Goal: Information Seeking & Learning: Compare options

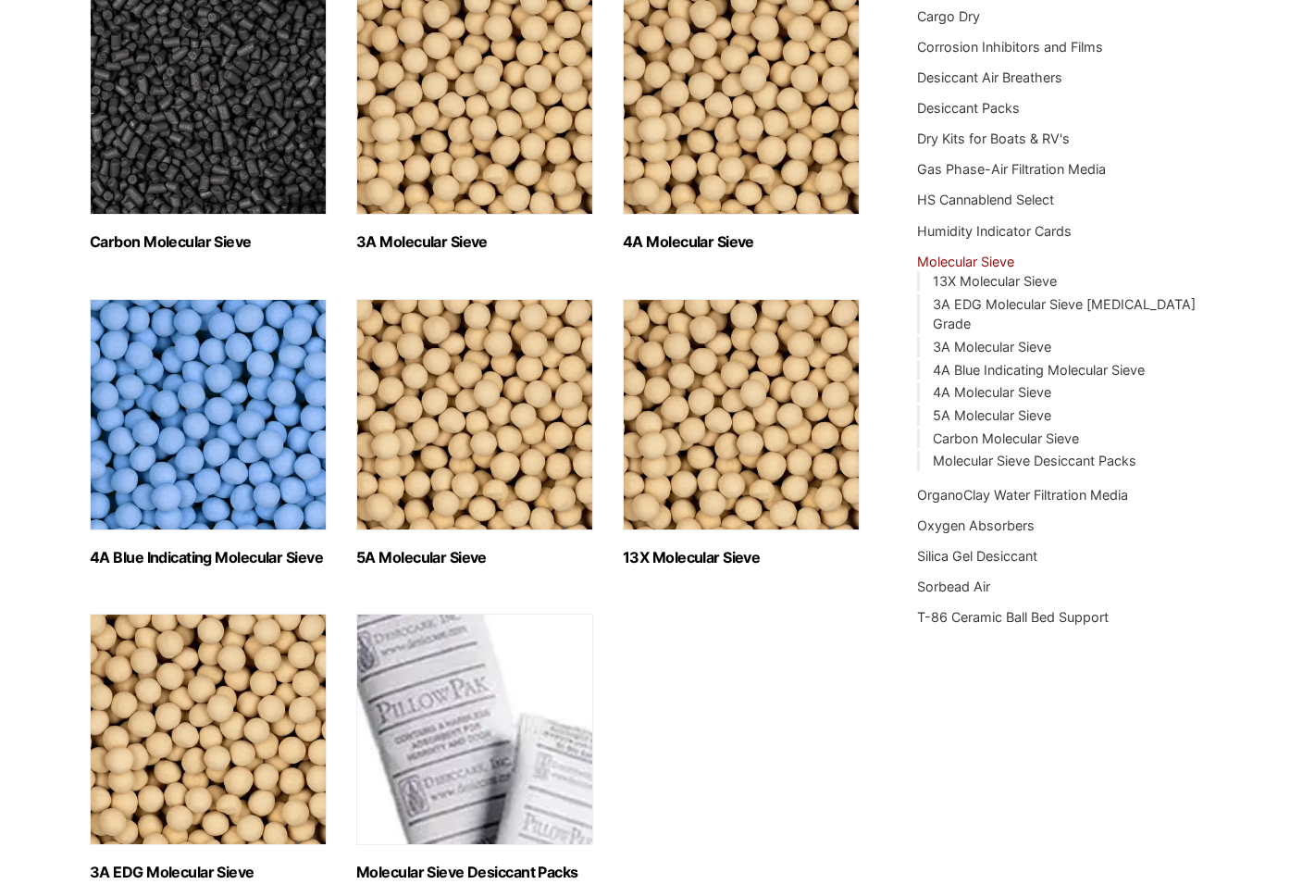
scroll to position [482, 0]
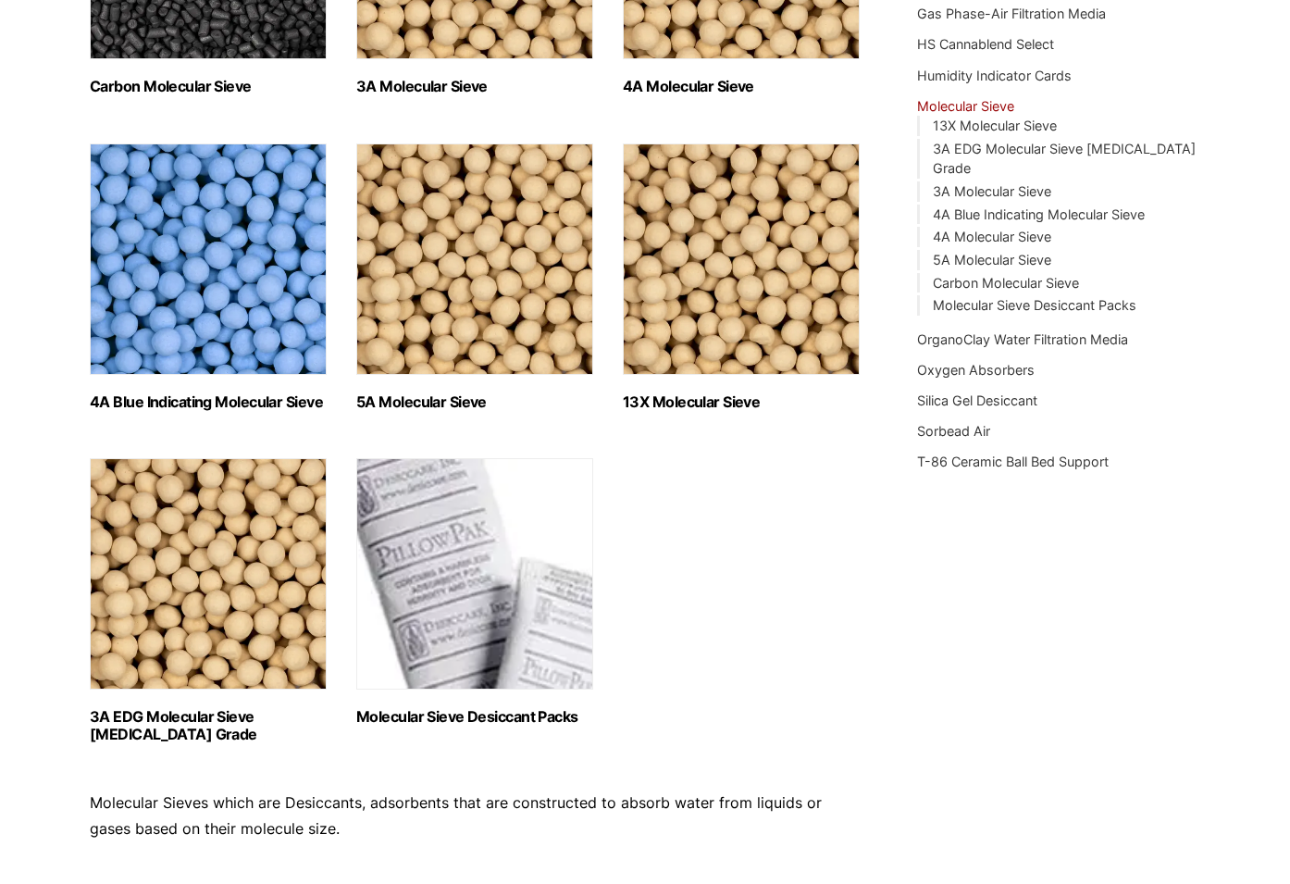
click at [156, 317] on img "Visit product category 4A Blue Indicating Molecular Sieve" at bounding box center [208, 258] width 237 height 231
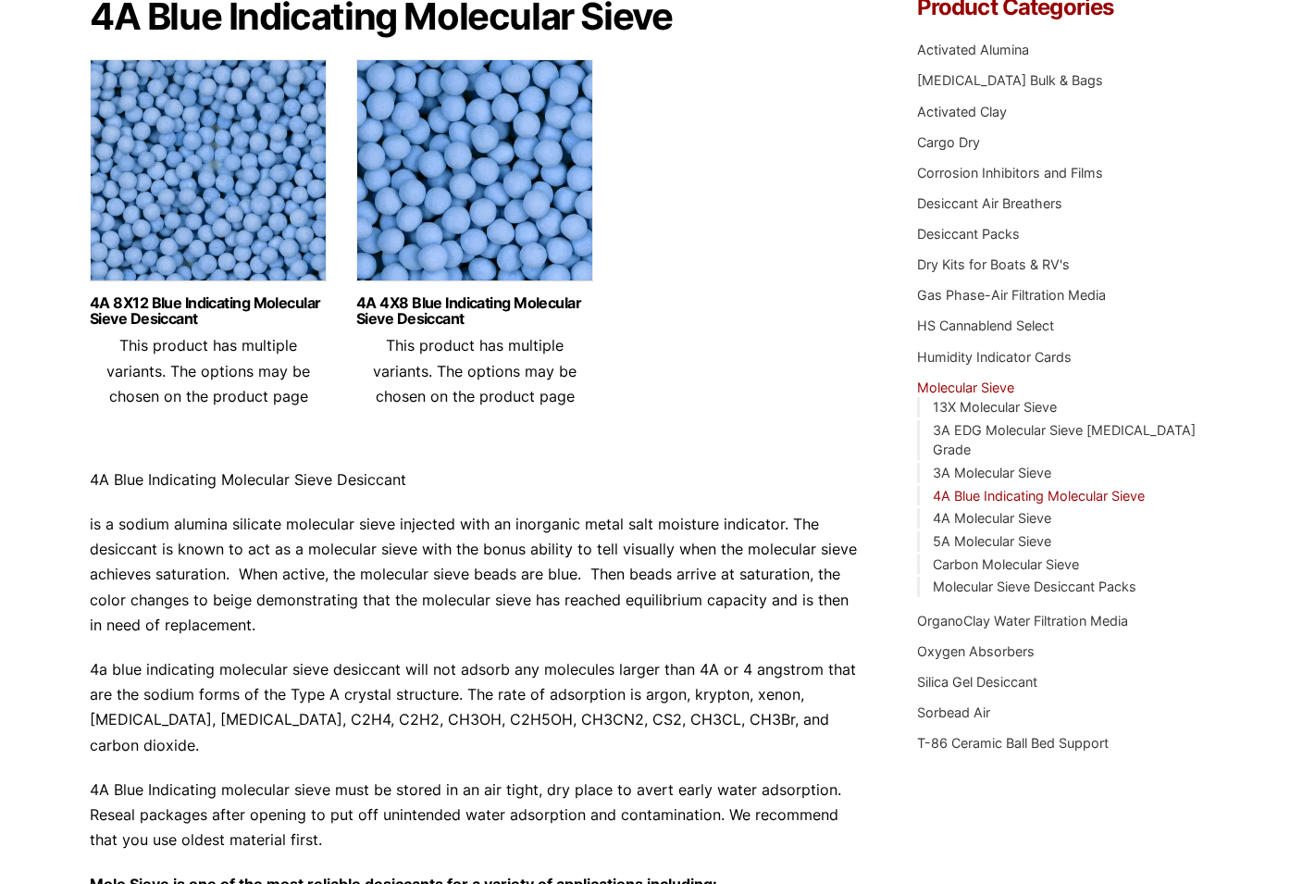
scroll to position [213, 0]
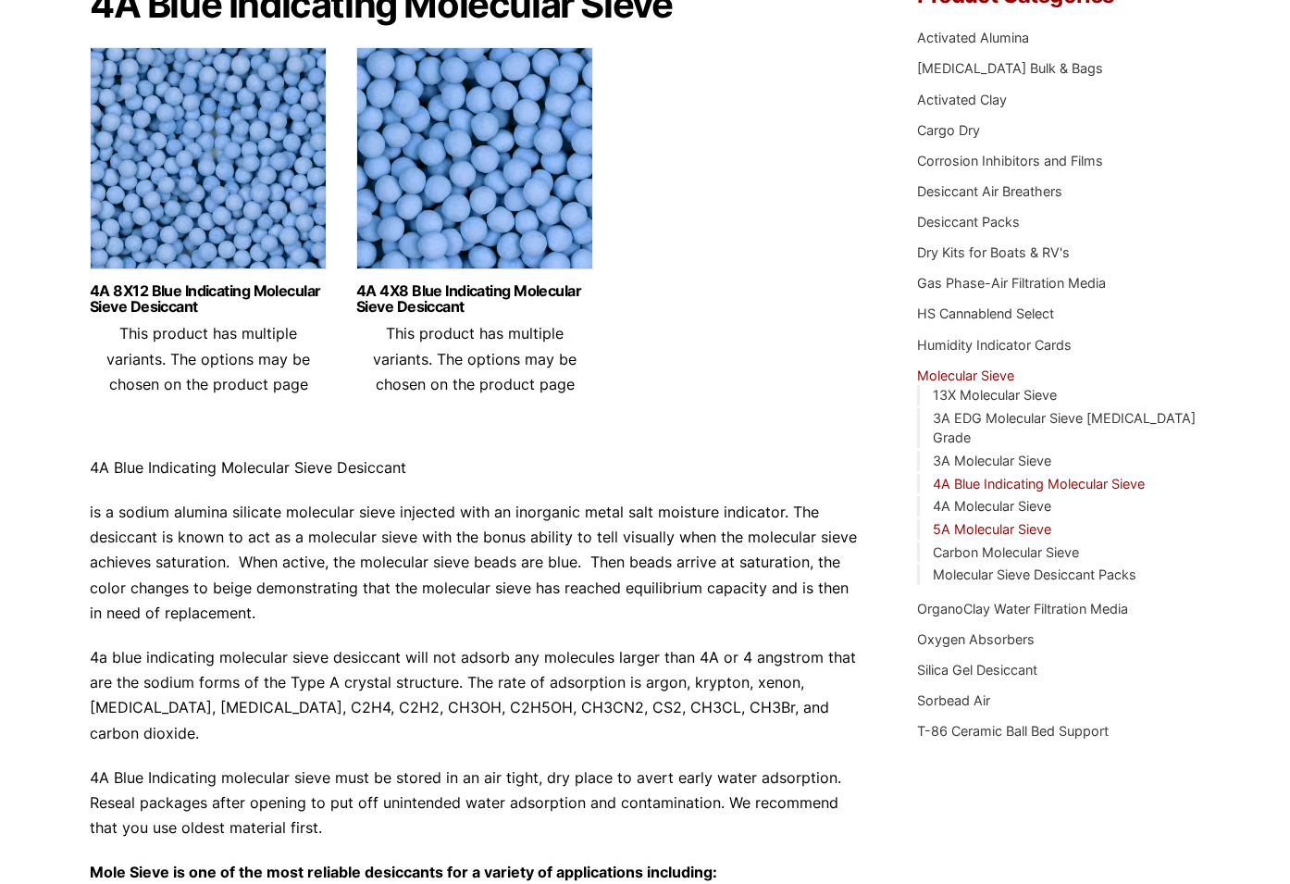
click at [1009, 521] on link "5A Molecular Sieve" at bounding box center [992, 529] width 118 height 16
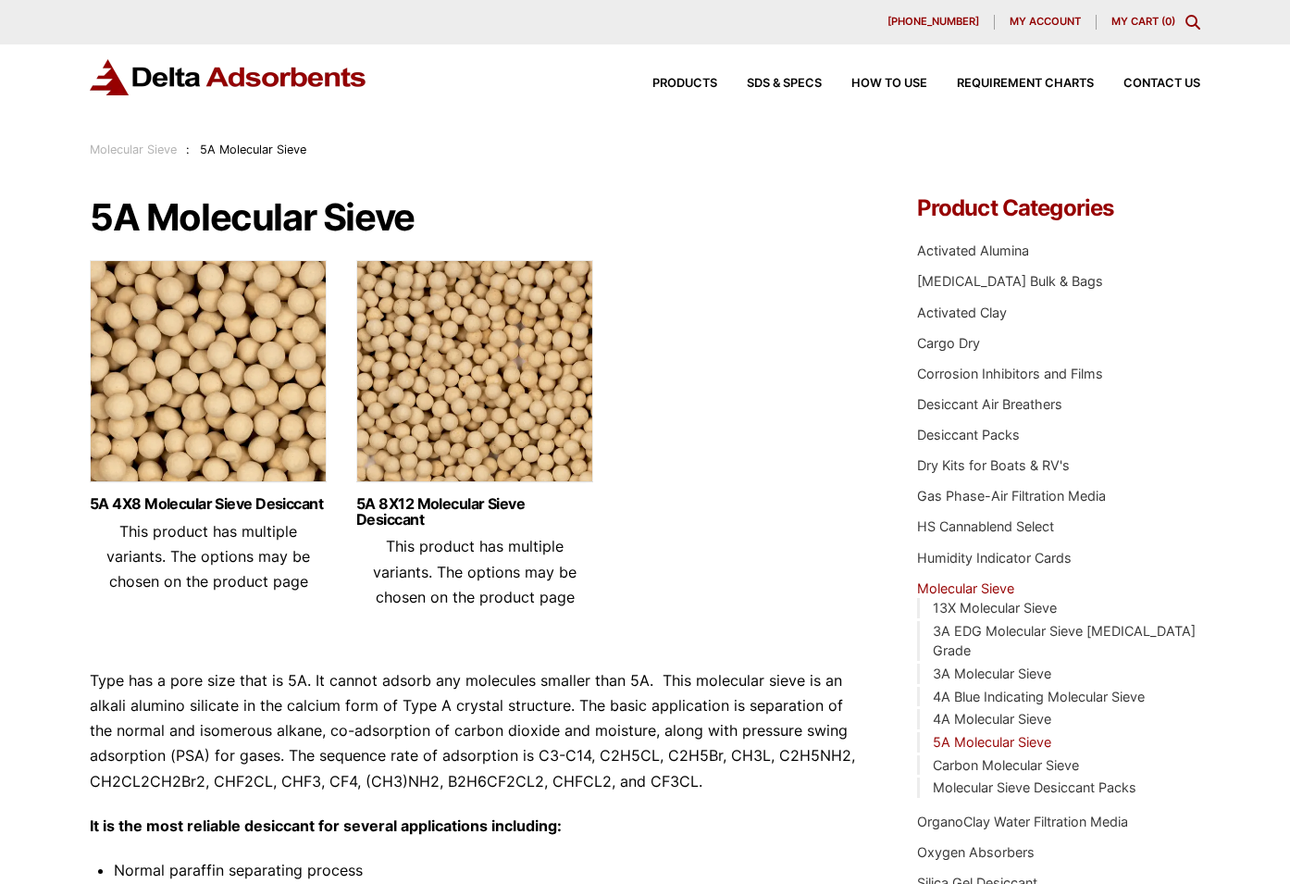
scroll to position [369, 0]
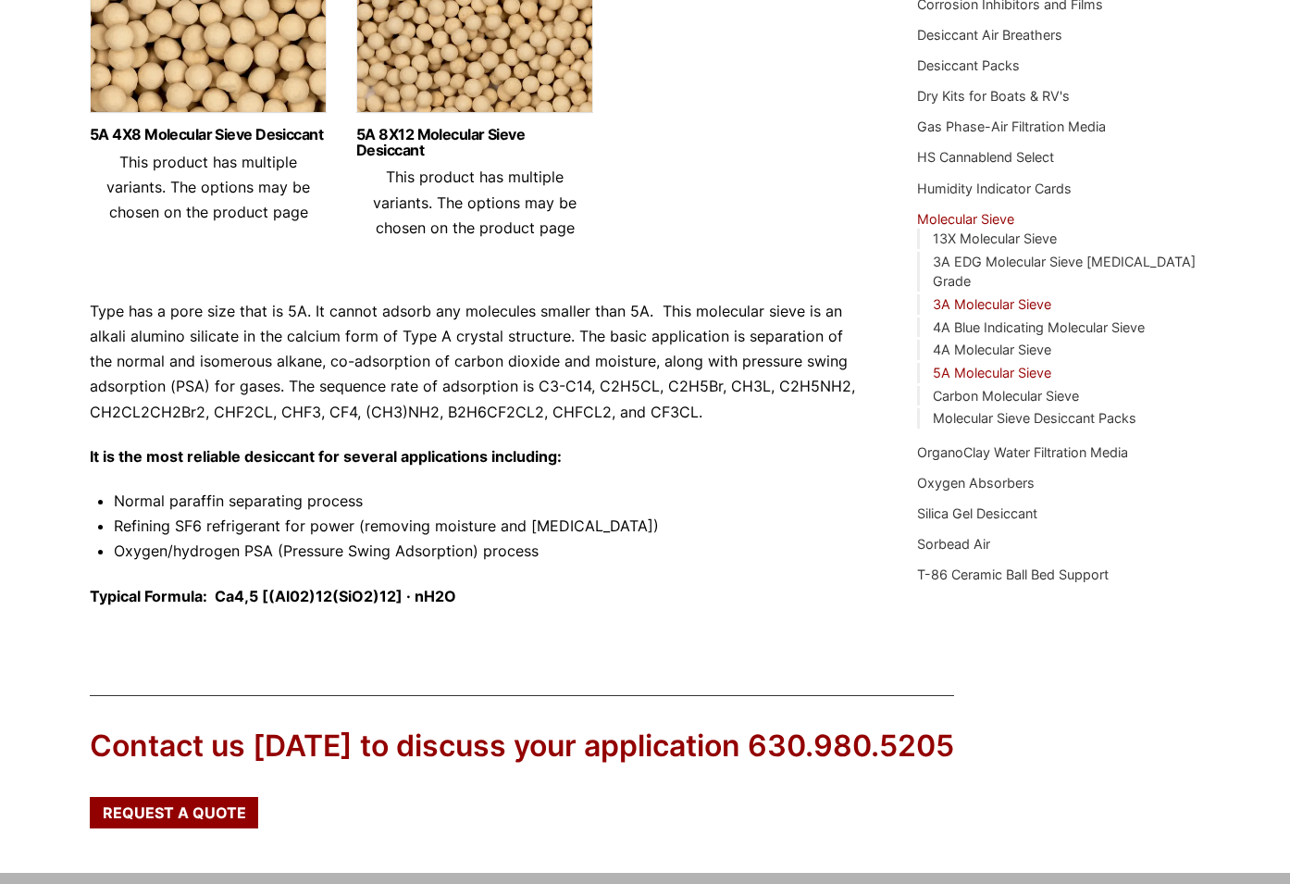
click at [985, 296] on link "3A Molecular Sieve" at bounding box center [992, 304] width 118 height 16
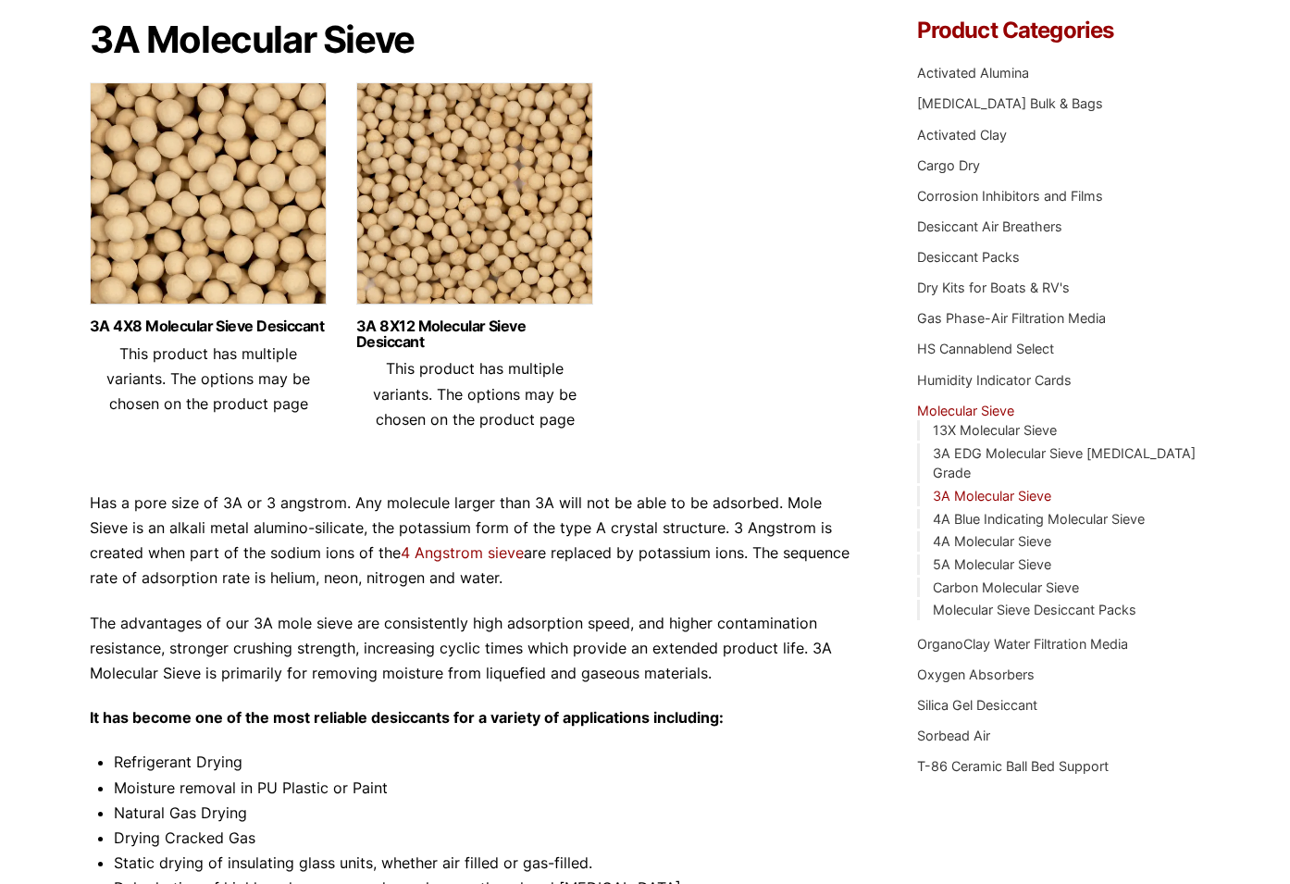
scroll to position [189, 0]
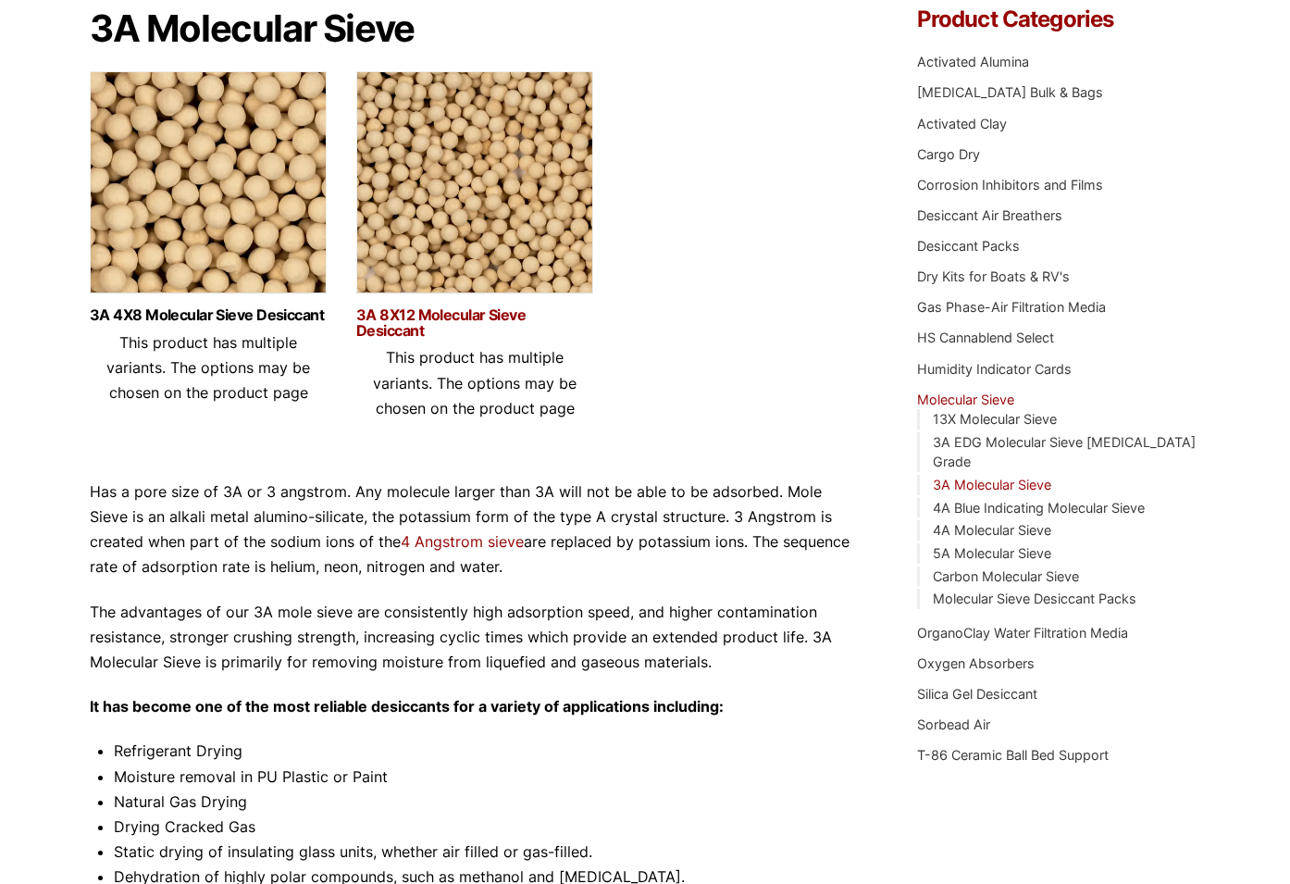
click at [378, 327] on link "3A 8X12 Molecular Sieve Desiccant" at bounding box center [474, 322] width 237 height 31
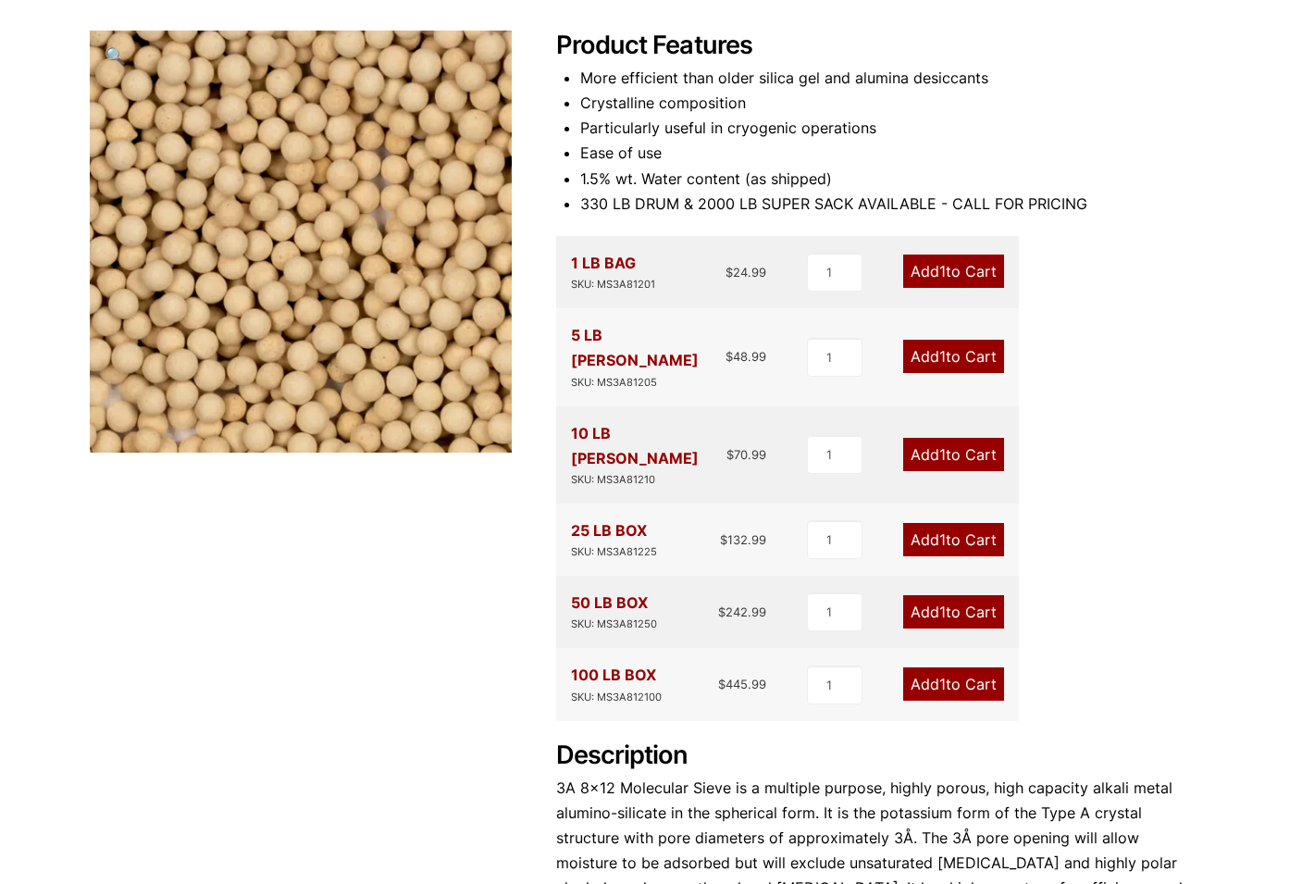
scroll to position [232, 0]
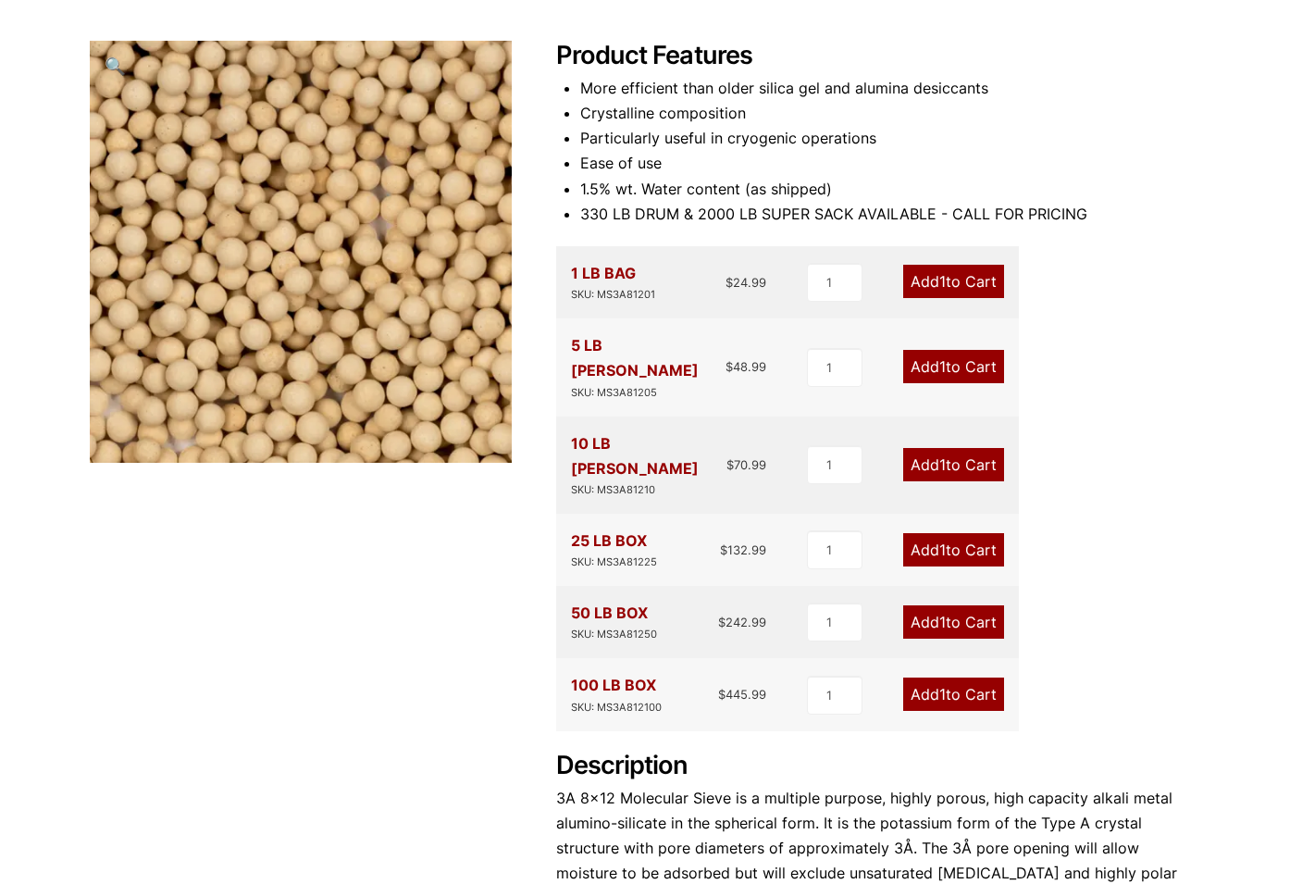
click at [1139, 540] on div "Product Features More efficient than older silica gel and alumina desiccants Cr…" at bounding box center [878, 541] width 644 height 1001
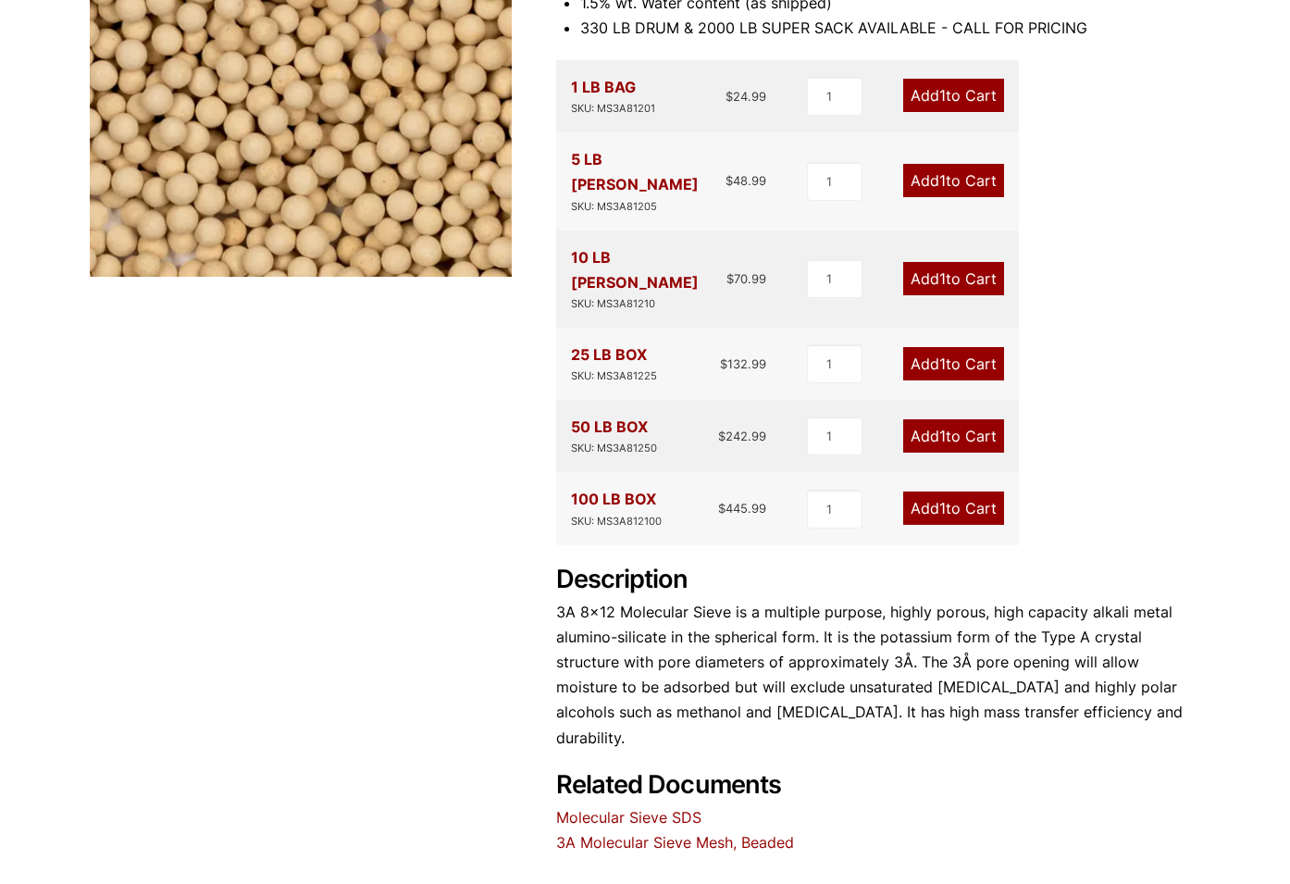
scroll to position [761, 0]
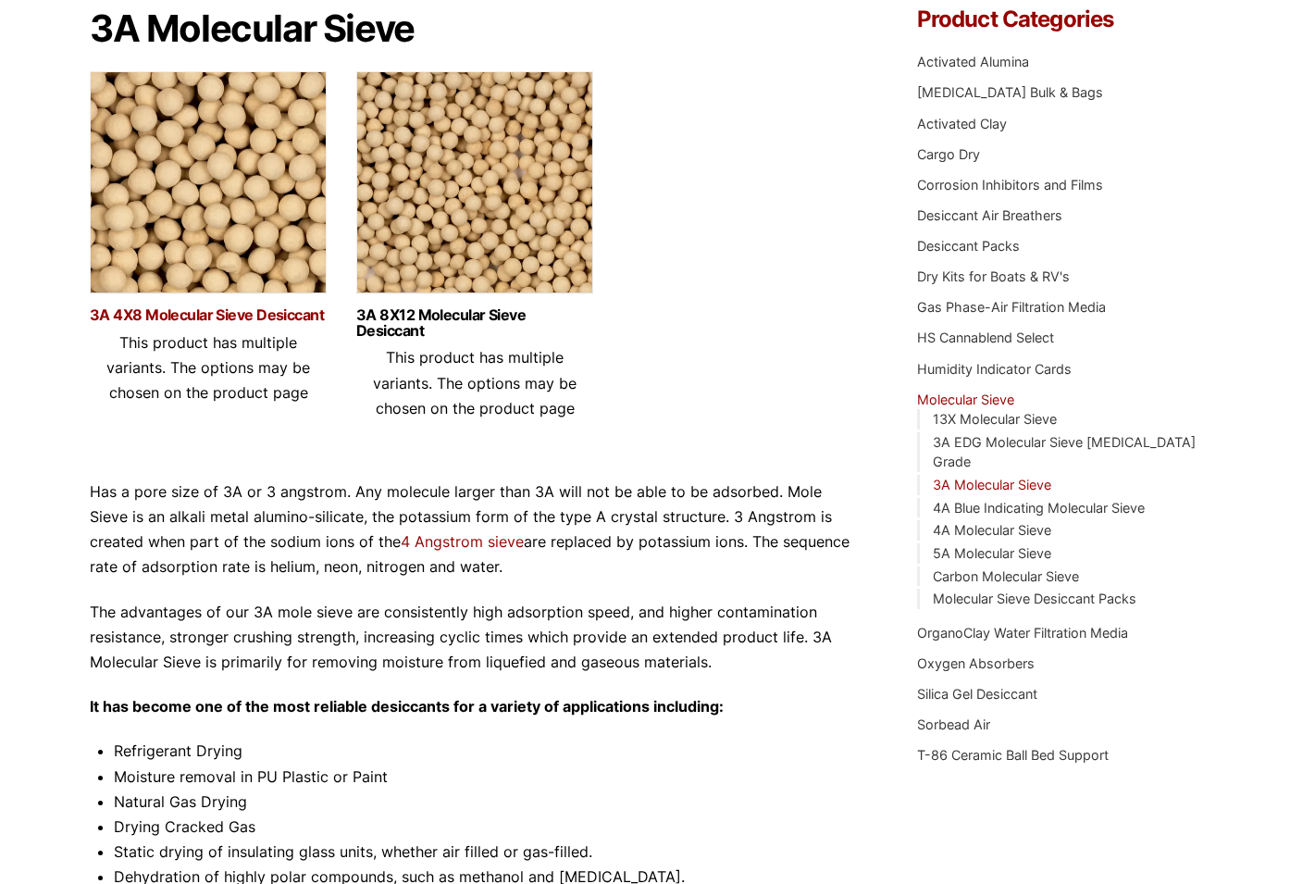
click at [245, 311] on link "3A 4X8 Molecular Sieve Desiccant" at bounding box center [208, 315] width 237 height 16
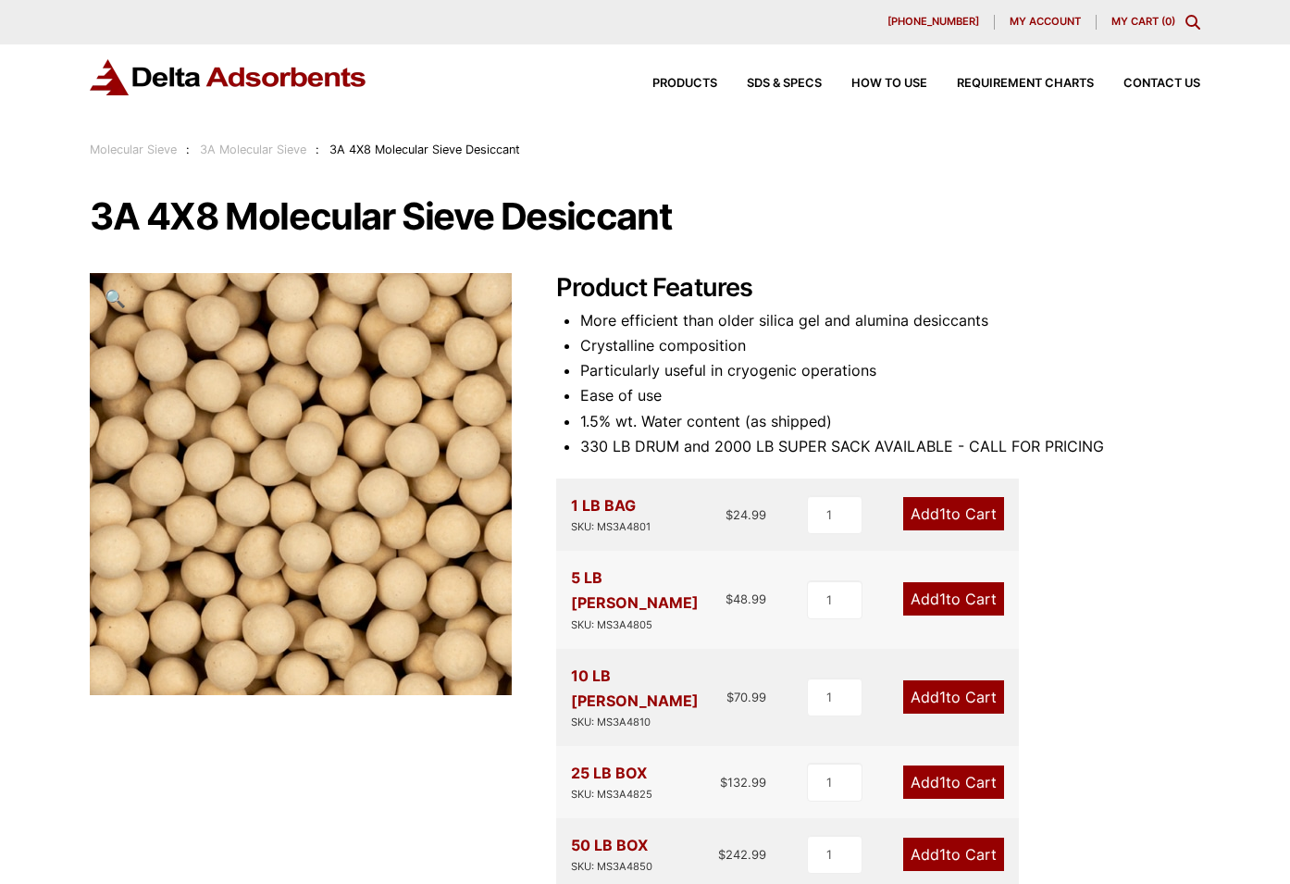
scroll to position [581, 0]
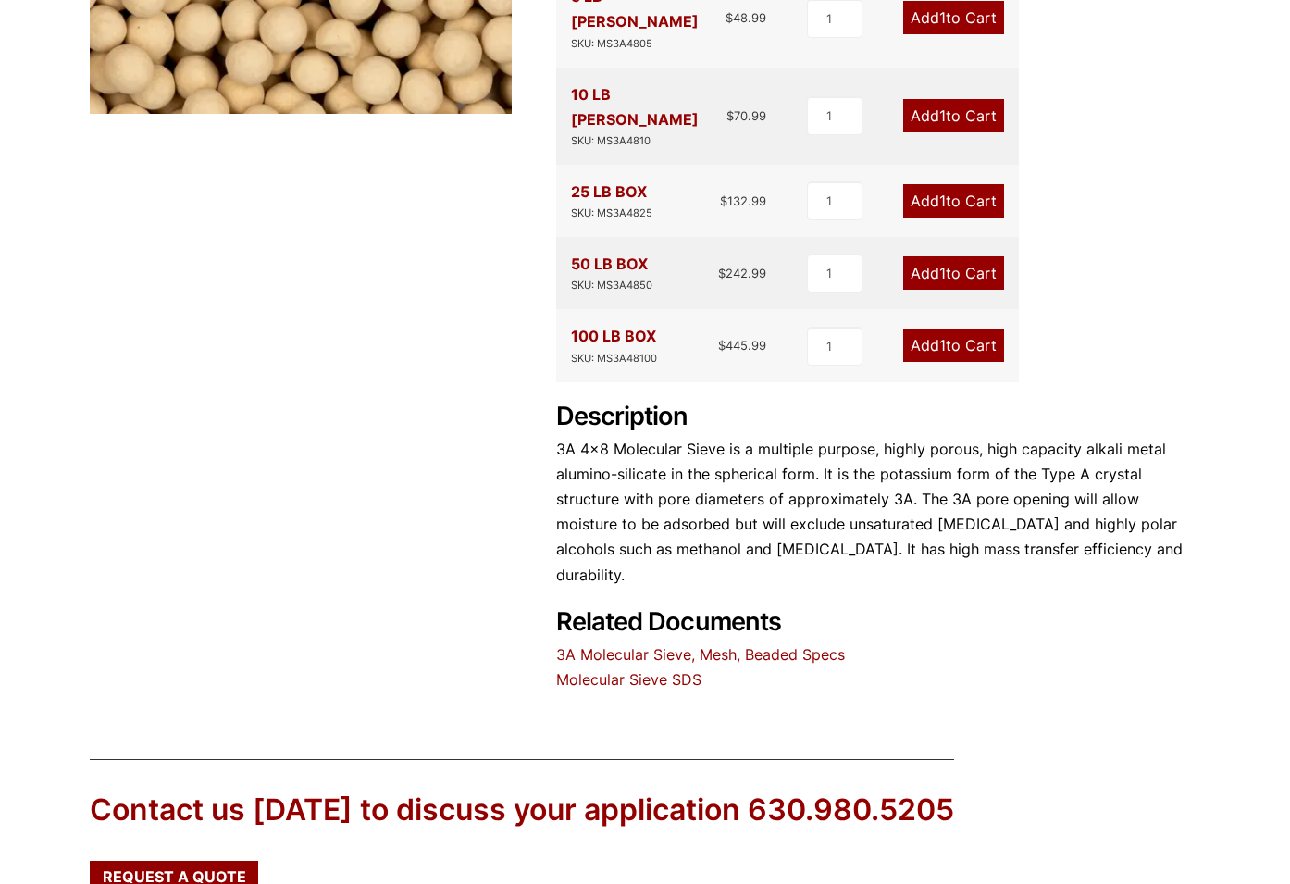
click at [834, 540] on h2 "Related Documents" at bounding box center [878, 520] width 644 height 236
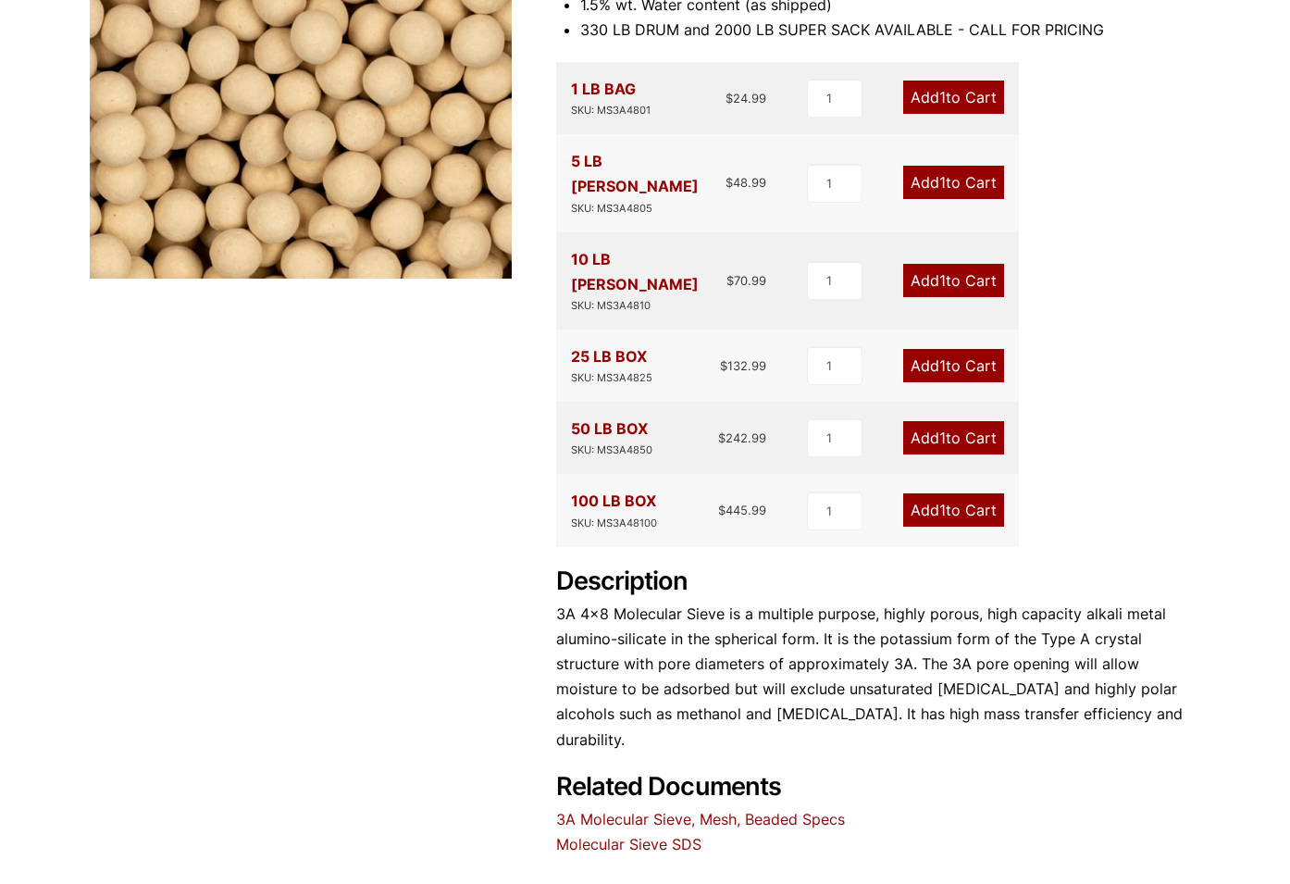
scroll to position [0, 0]
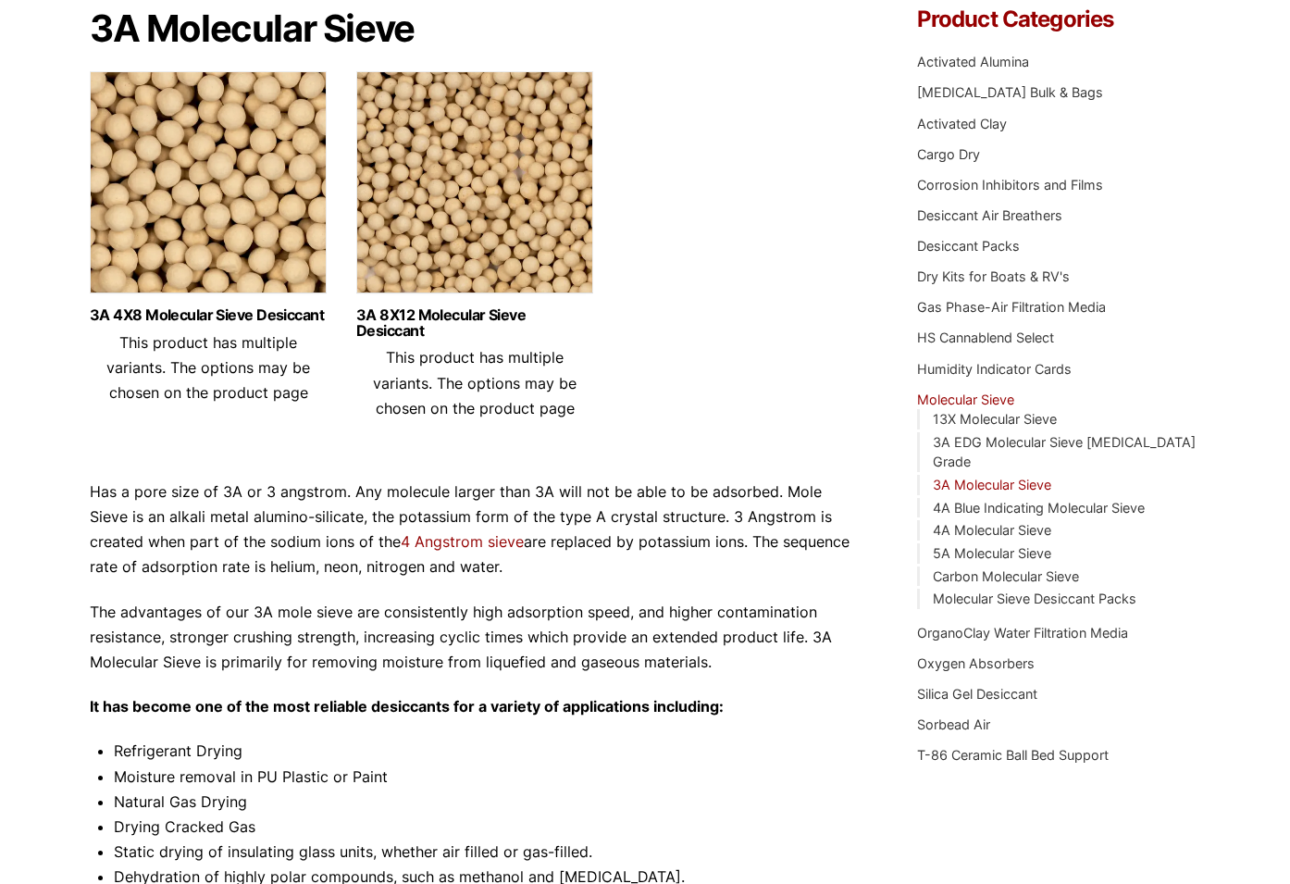
click at [485, 303] on div "3A 8X12 Molecular Sieve Desiccant This product has multiple variants. The optio…" at bounding box center [474, 364] width 237 height 142
click at [491, 310] on link "3A 8X12 Molecular Sieve Desiccant" at bounding box center [474, 322] width 237 height 31
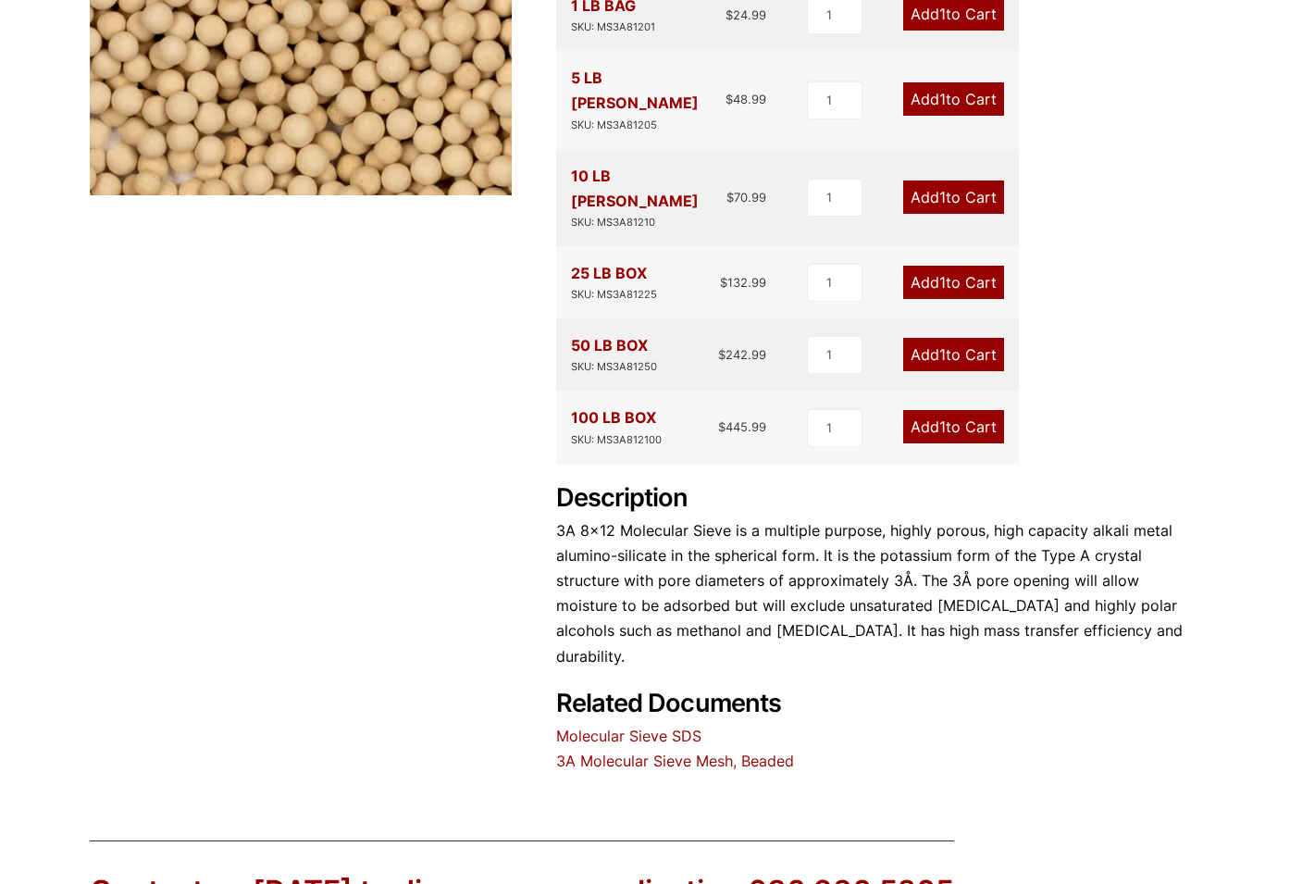
scroll to position [280, 0]
